Goal: Use online tool/utility: Utilize a website feature to perform a specific function

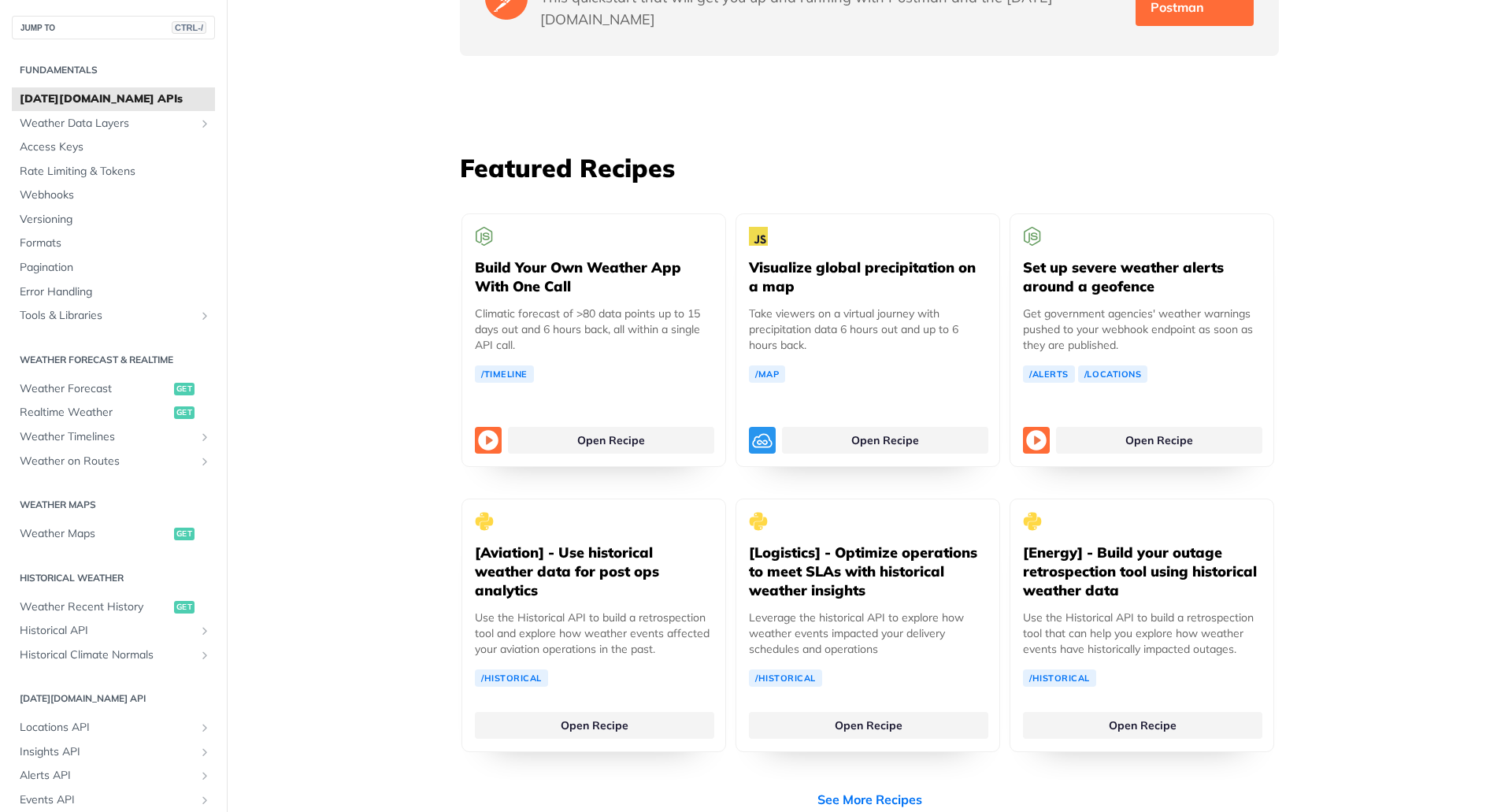
scroll to position [2835, 0]
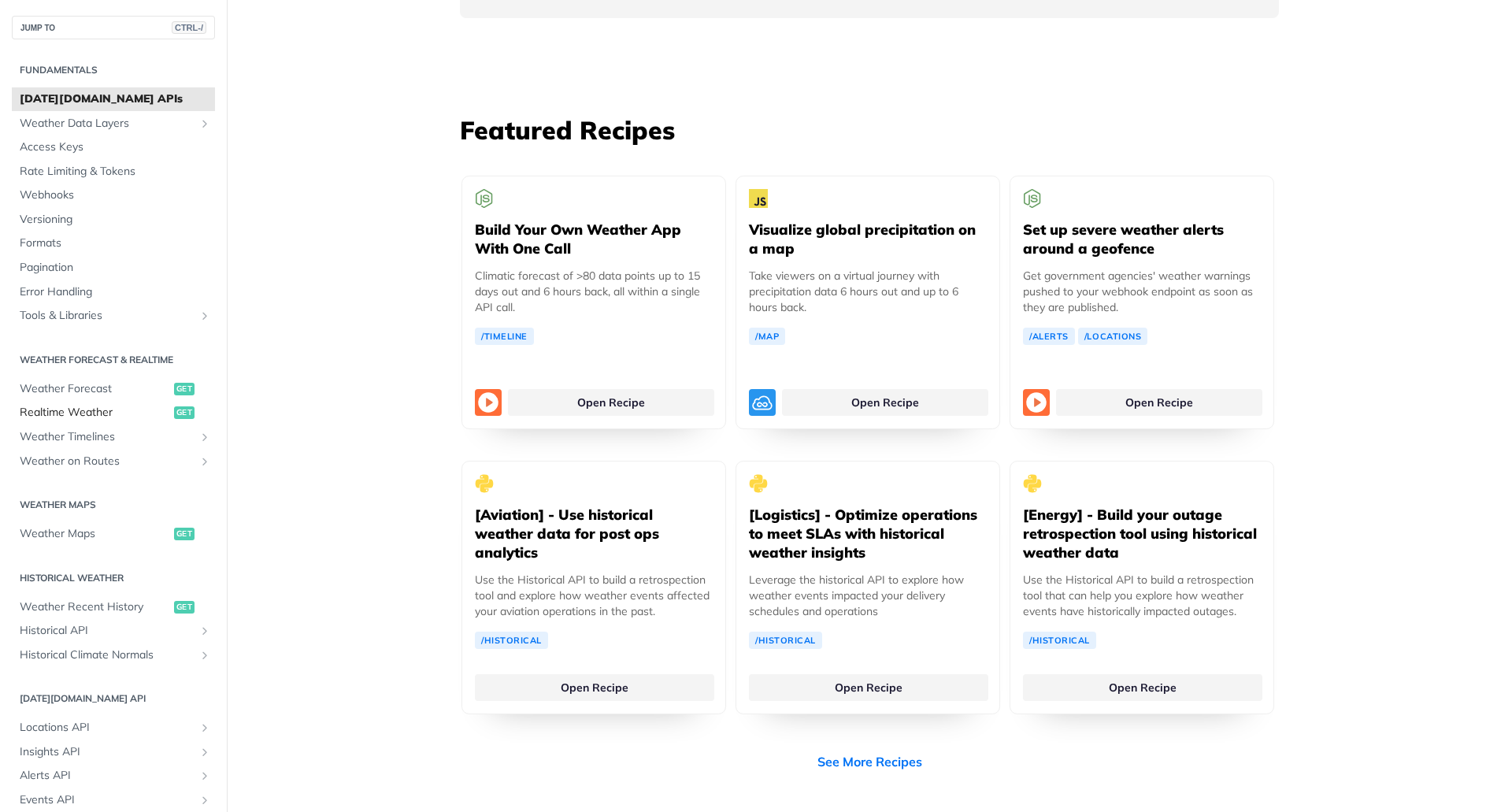
click at [102, 412] on span "Realtime Weather" at bounding box center [95, 412] width 151 height 15
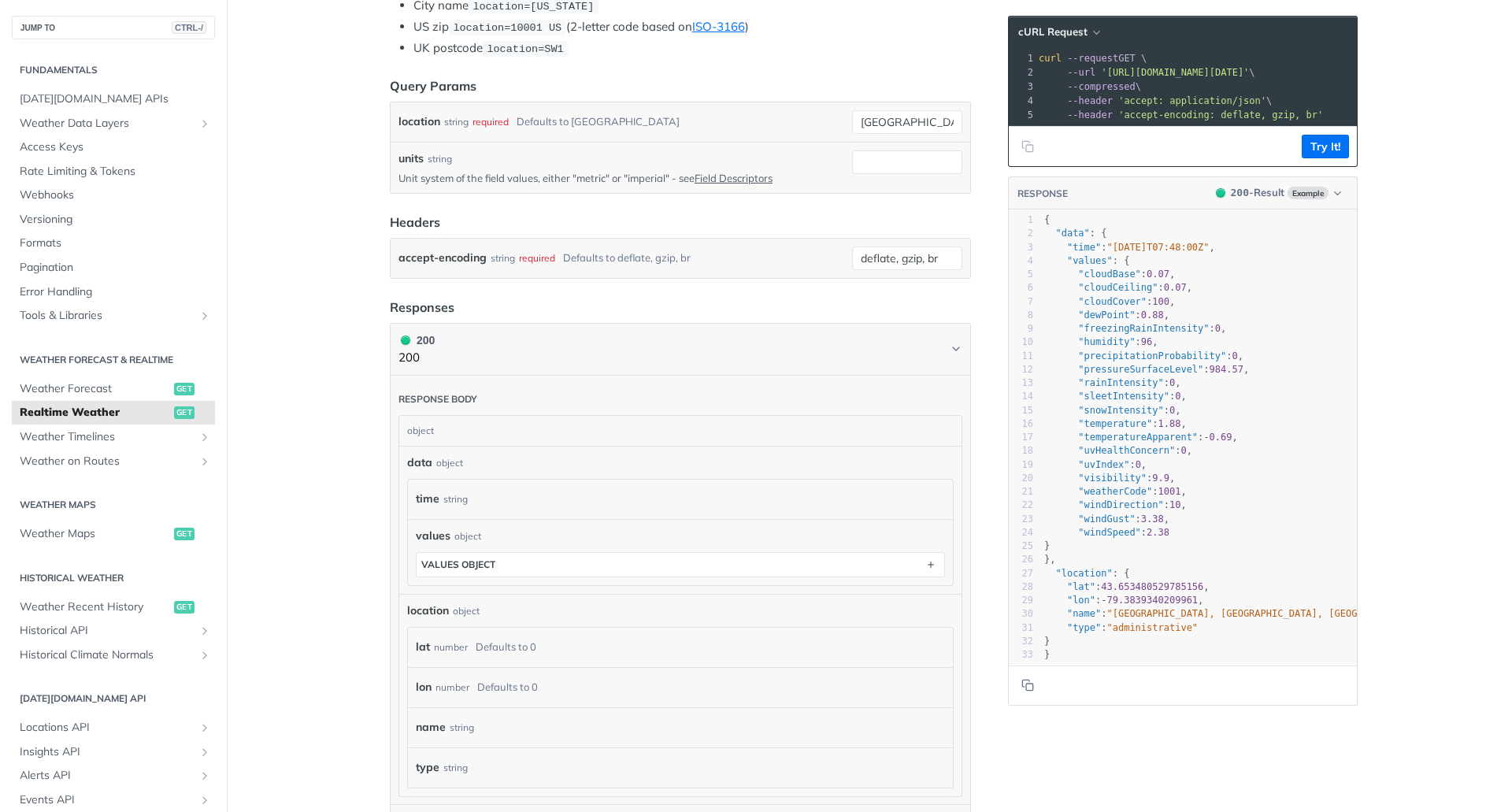
scroll to position [499, 0]
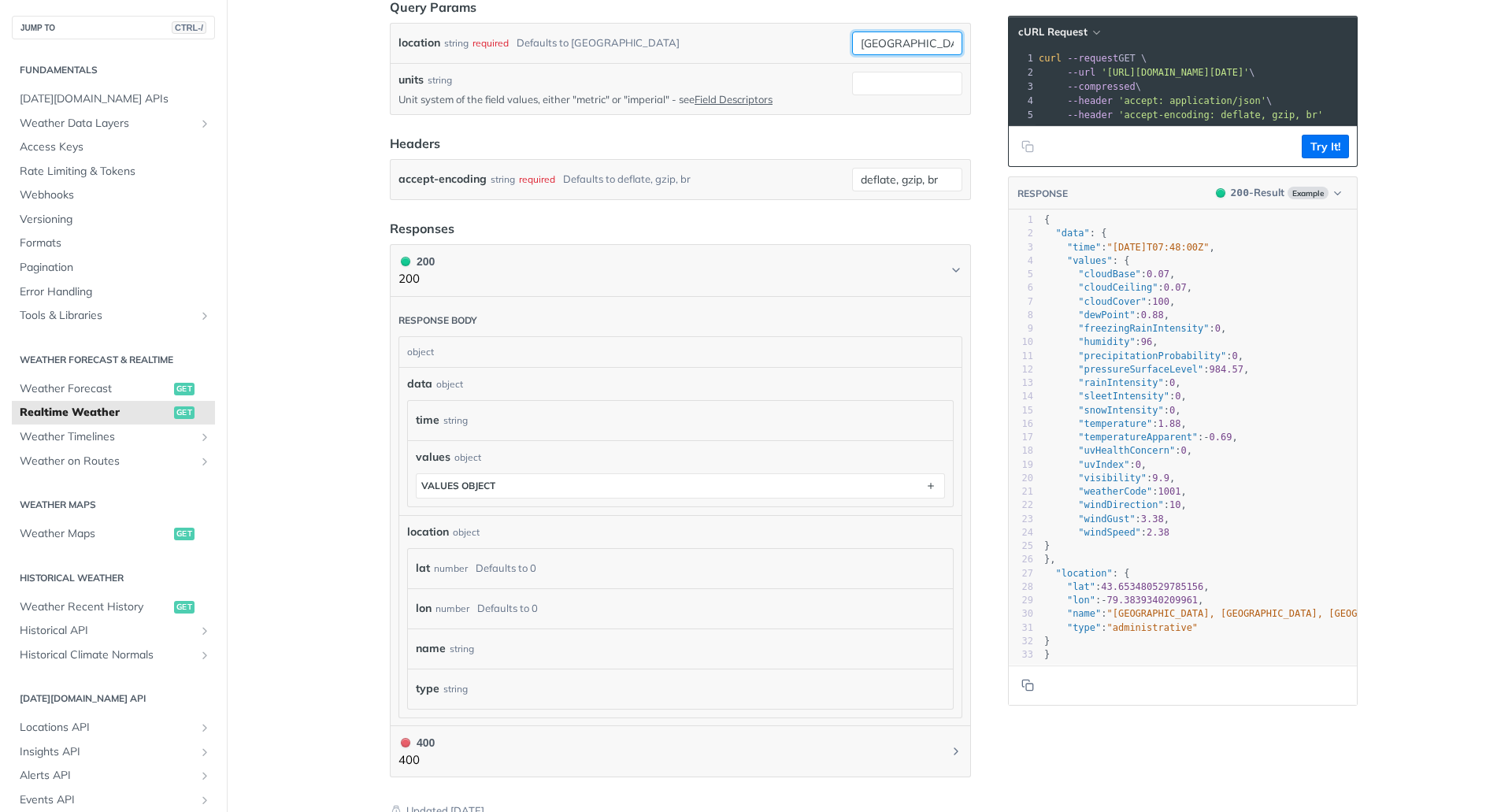
click at [905, 49] on input "toronto" at bounding box center [907, 43] width 110 height 24
click at [594, 98] on p "Unit system of the field values, either "metric" or "imperial" - see Field Desc…" at bounding box center [622, 99] width 448 height 14
click at [593, 98] on p "Unit system of the field values, either "metric" or "imperial" - see Field Desc…" at bounding box center [622, 99] width 448 height 14
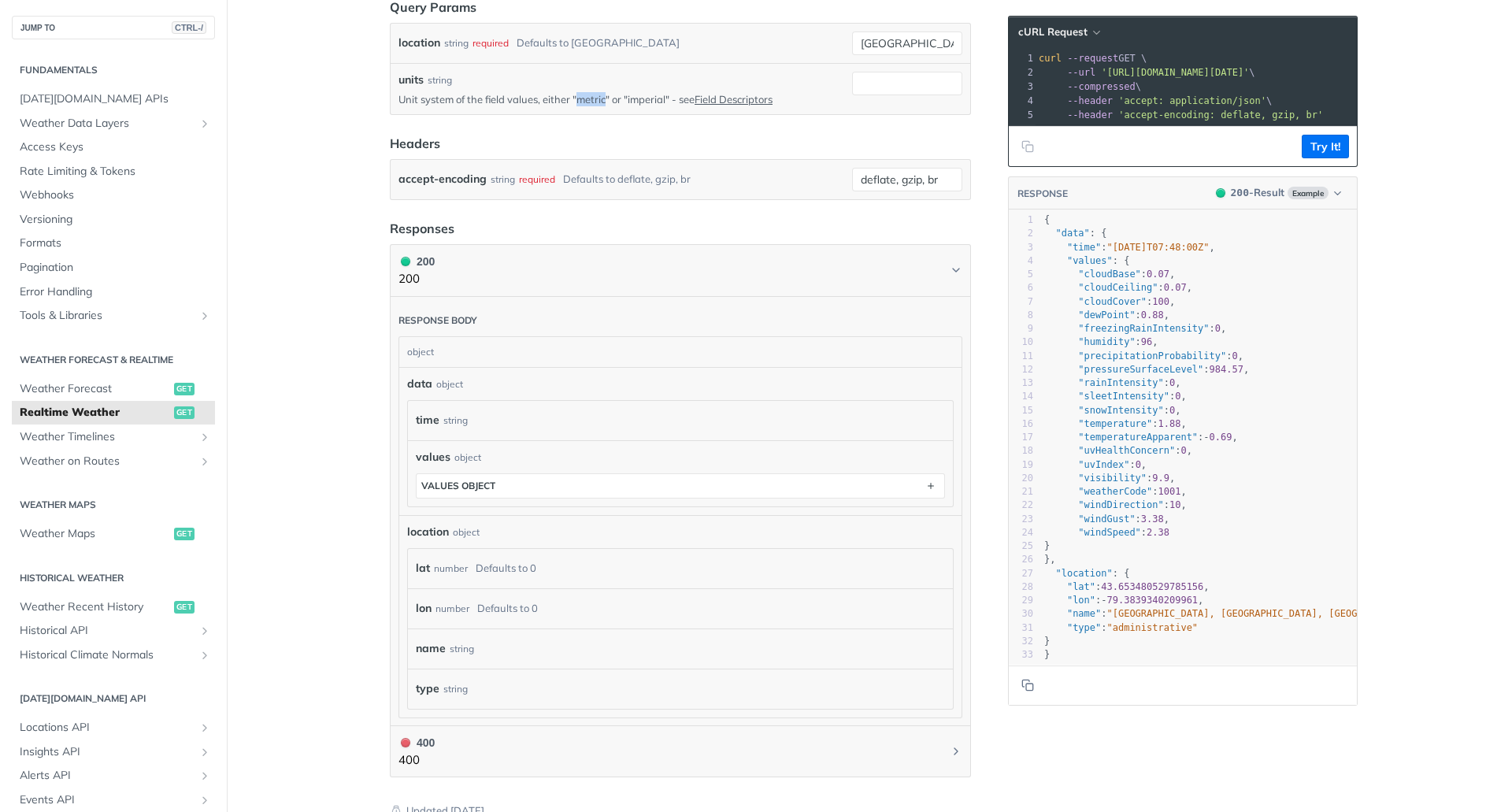
copy p "metric"
click at [916, 75] on input "units" at bounding box center [907, 83] width 110 height 24
paste input "metric"
type input "metric"
click at [904, 32] on input "toronto" at bounding box center [907, 43] width 110 height 24
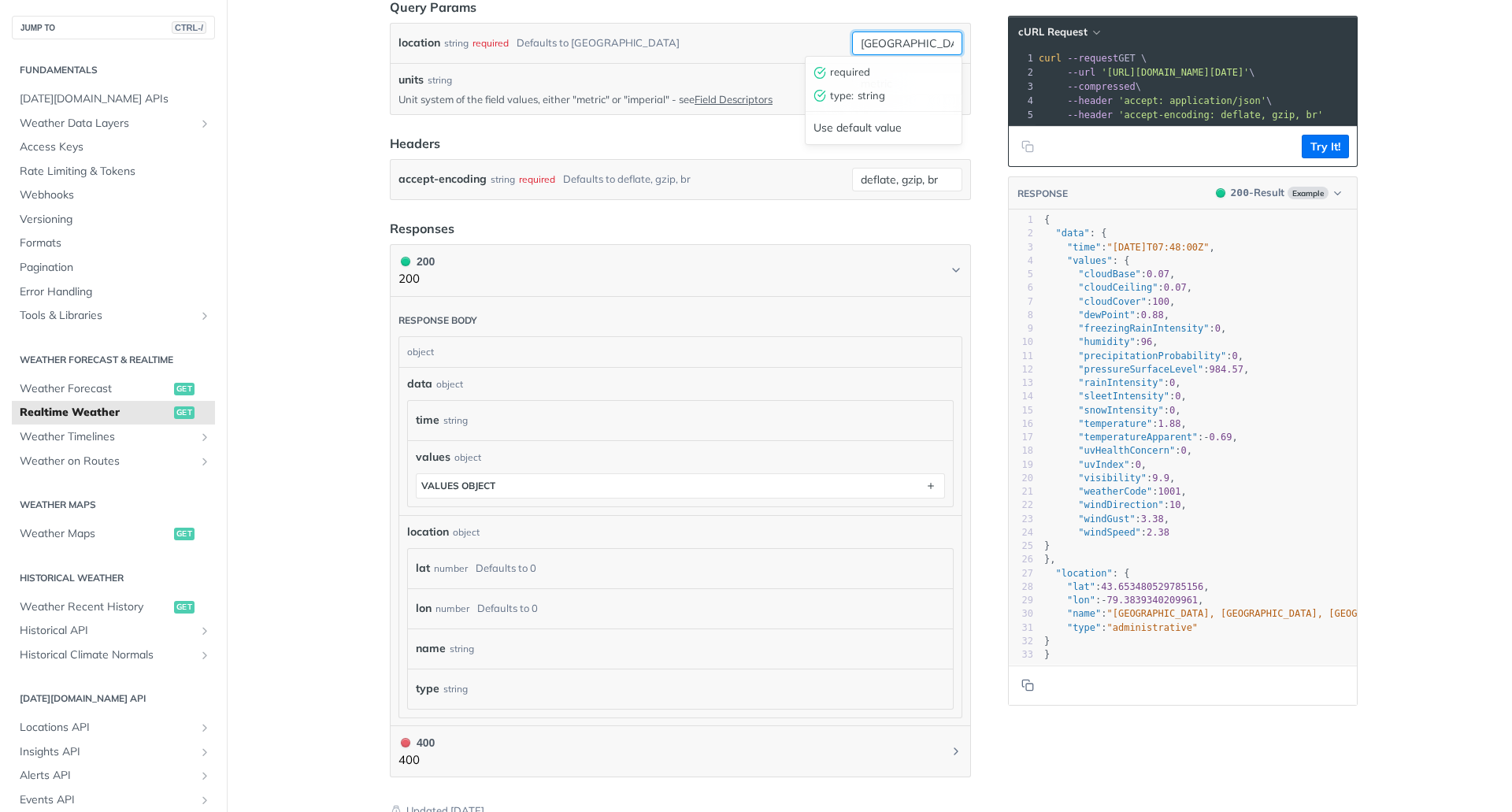
click at [898, 38] on input "toronto" at bounding box center [907, 43] width 110 height 24
type input "brno"
click at [1313, 154] on button "Try It!" at bounding box center [1325, 146] width 47 height 24
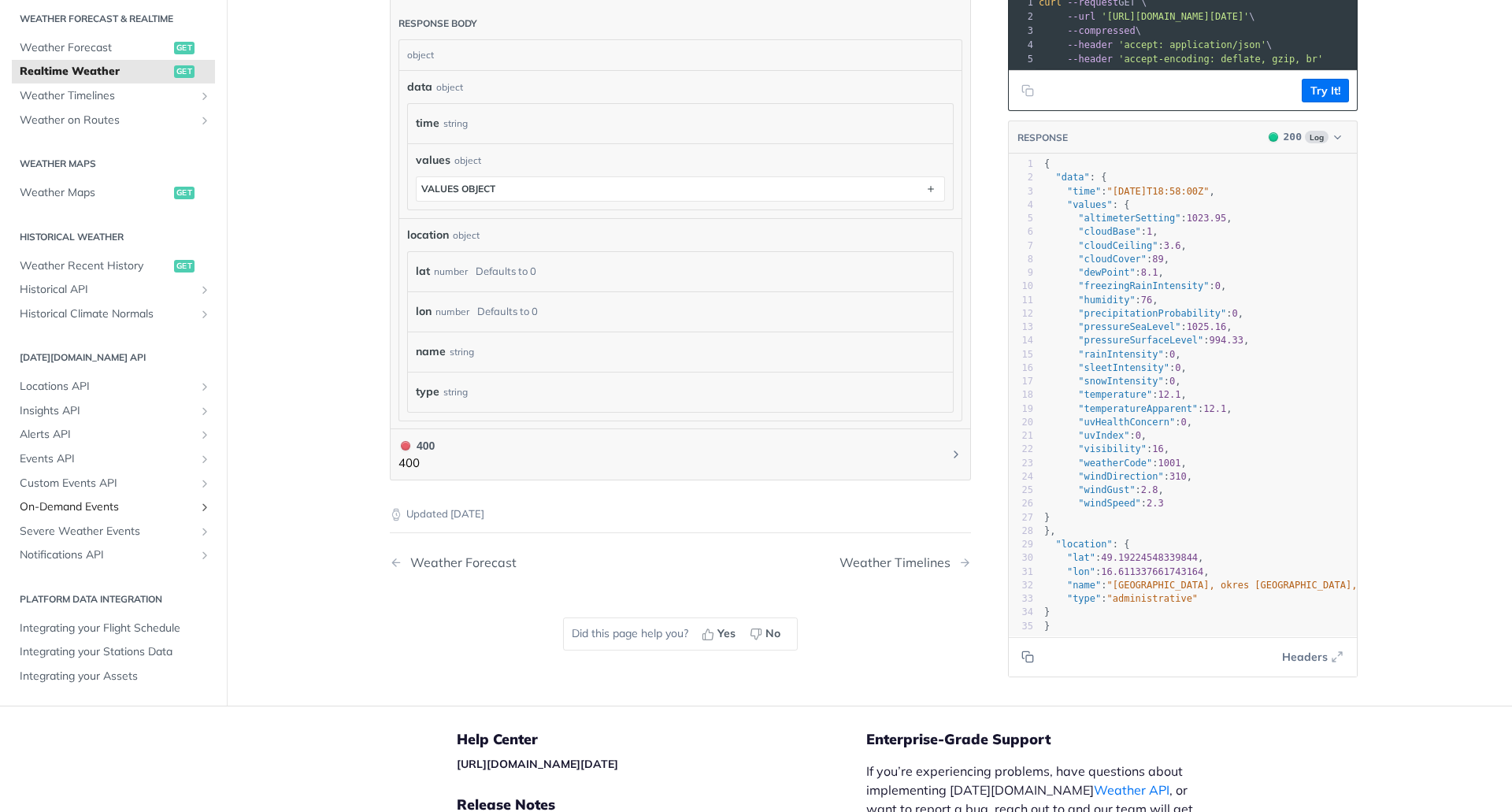
scroll to position [818, 0]
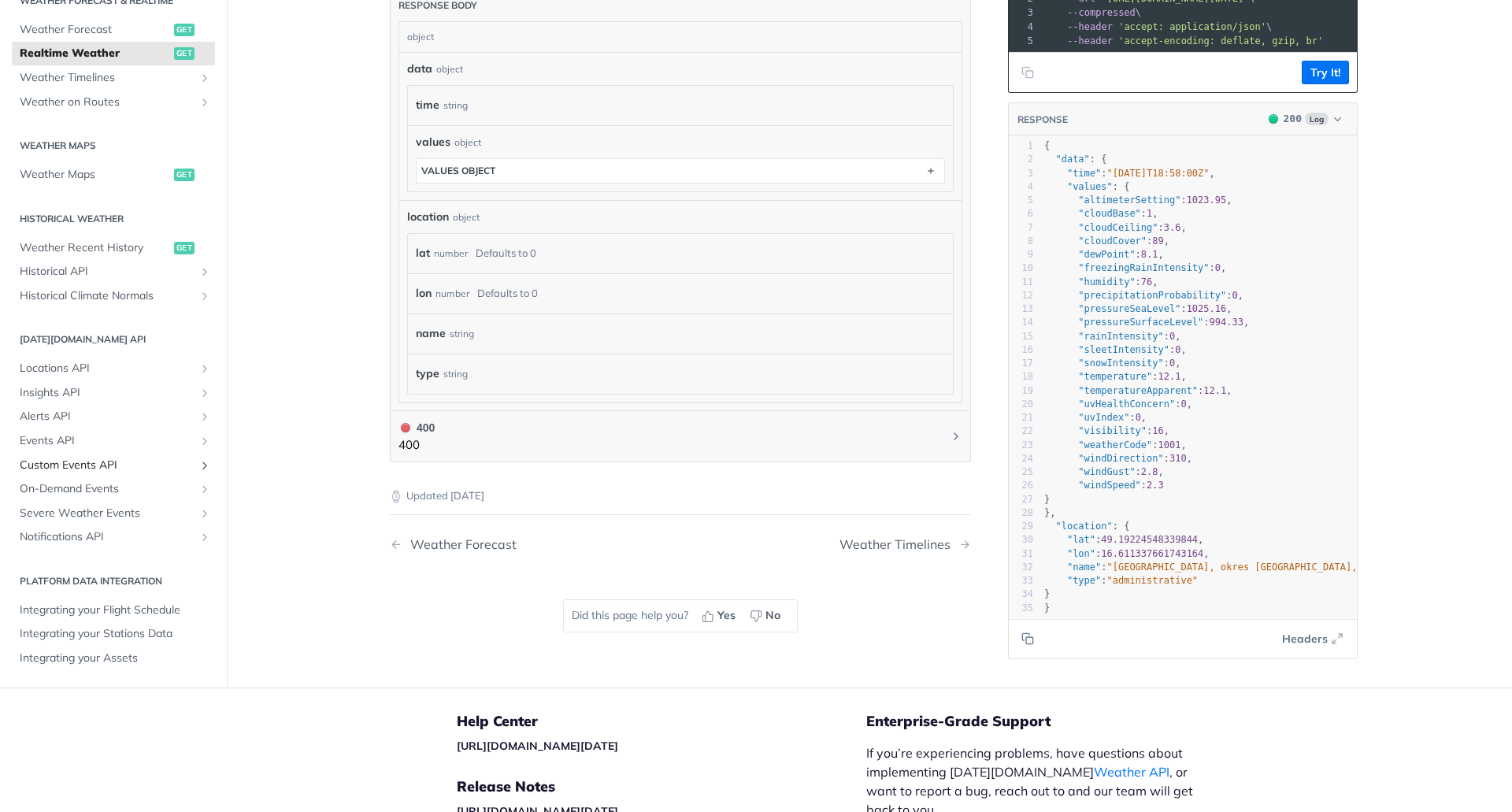
click at [126, 470] on span "Custom Events API" at bounding box center [107, 464] width 174 height 15
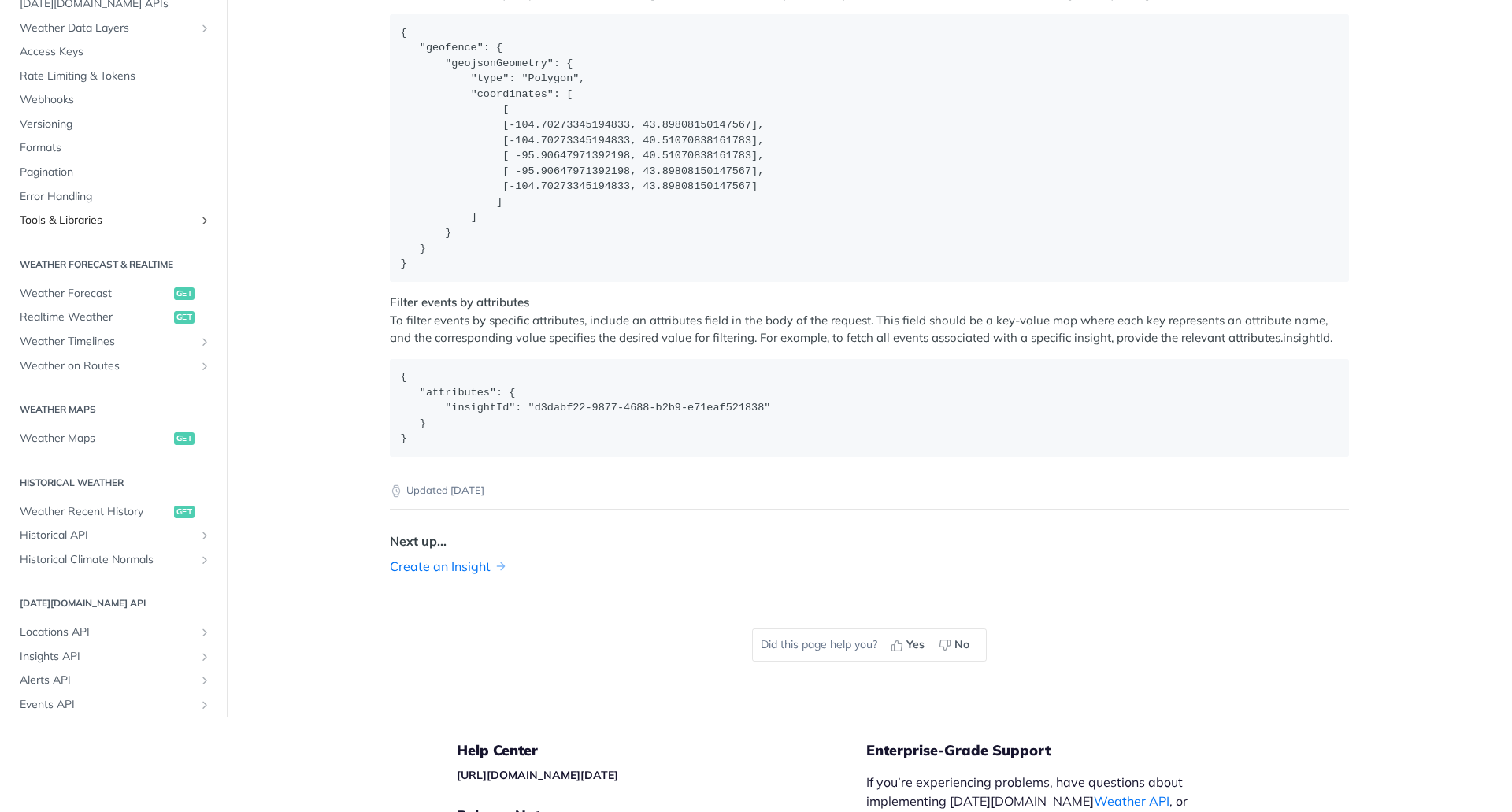
scroll to position [2344, 0]
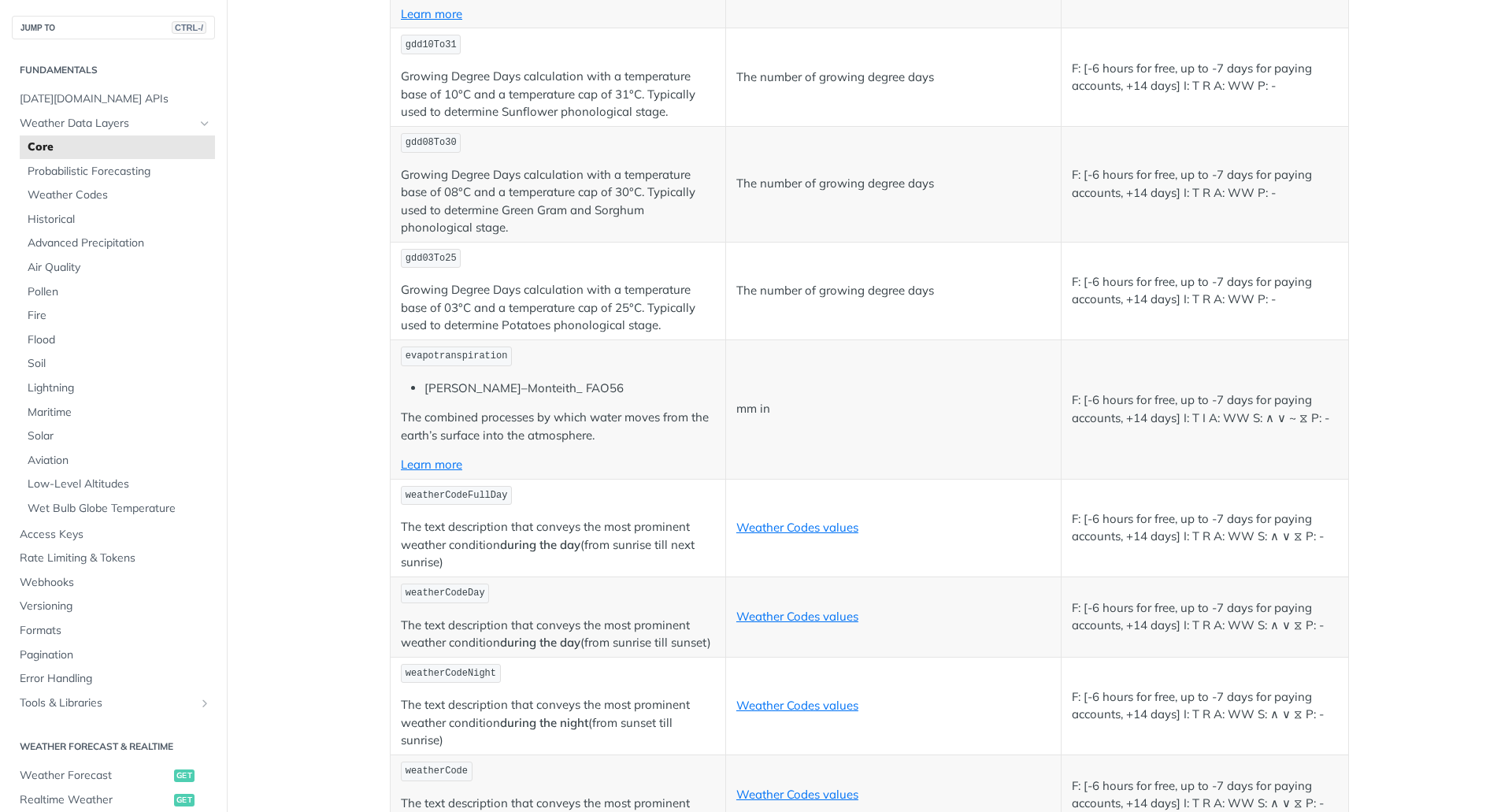
scroll to position [7482, 0]
